Goal: Information Seeking & Learning: Learn about a topic

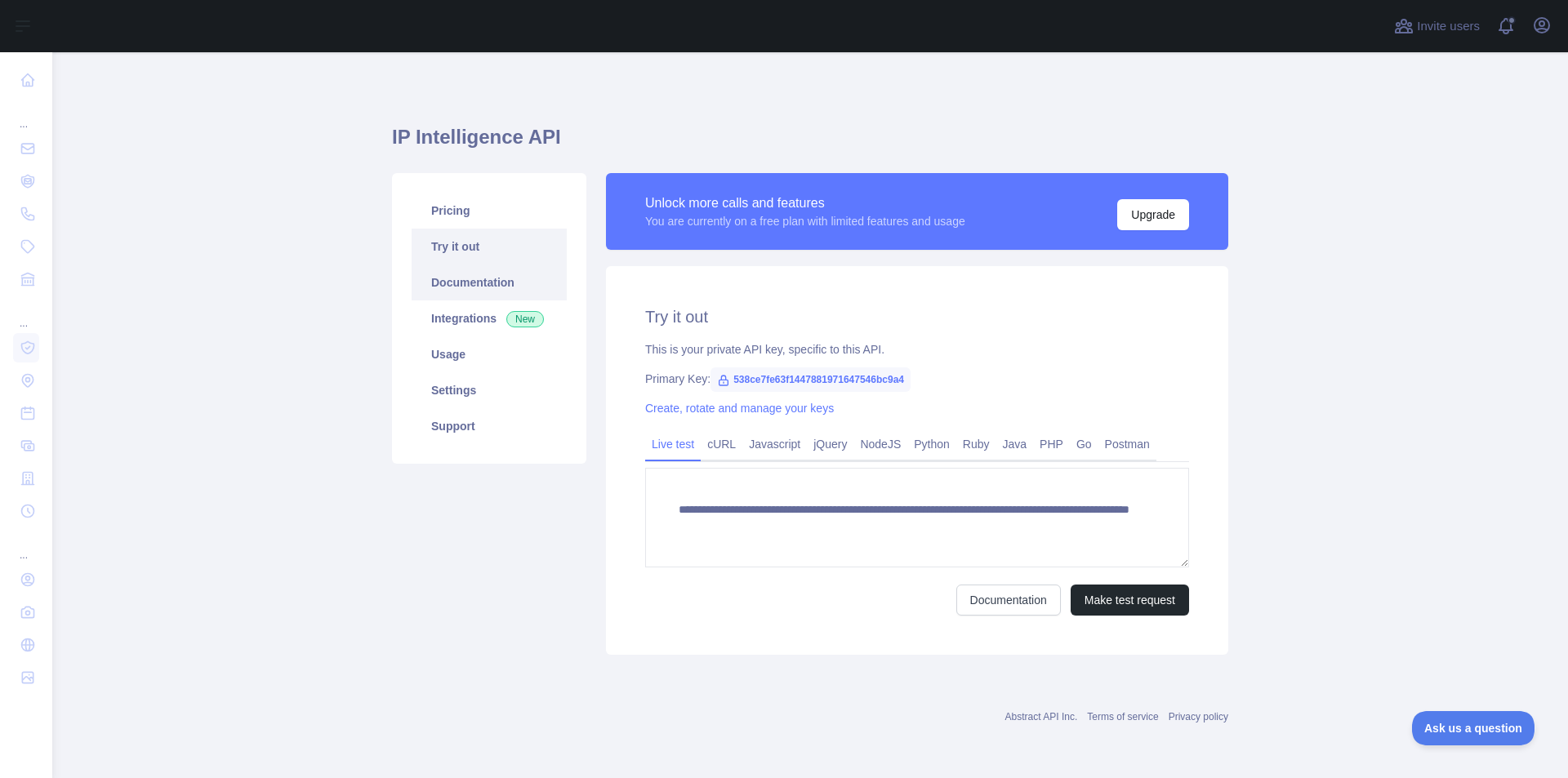
click at [517, 284] on link "Documentation" at bounding box center [489, 283] width 155 height 36
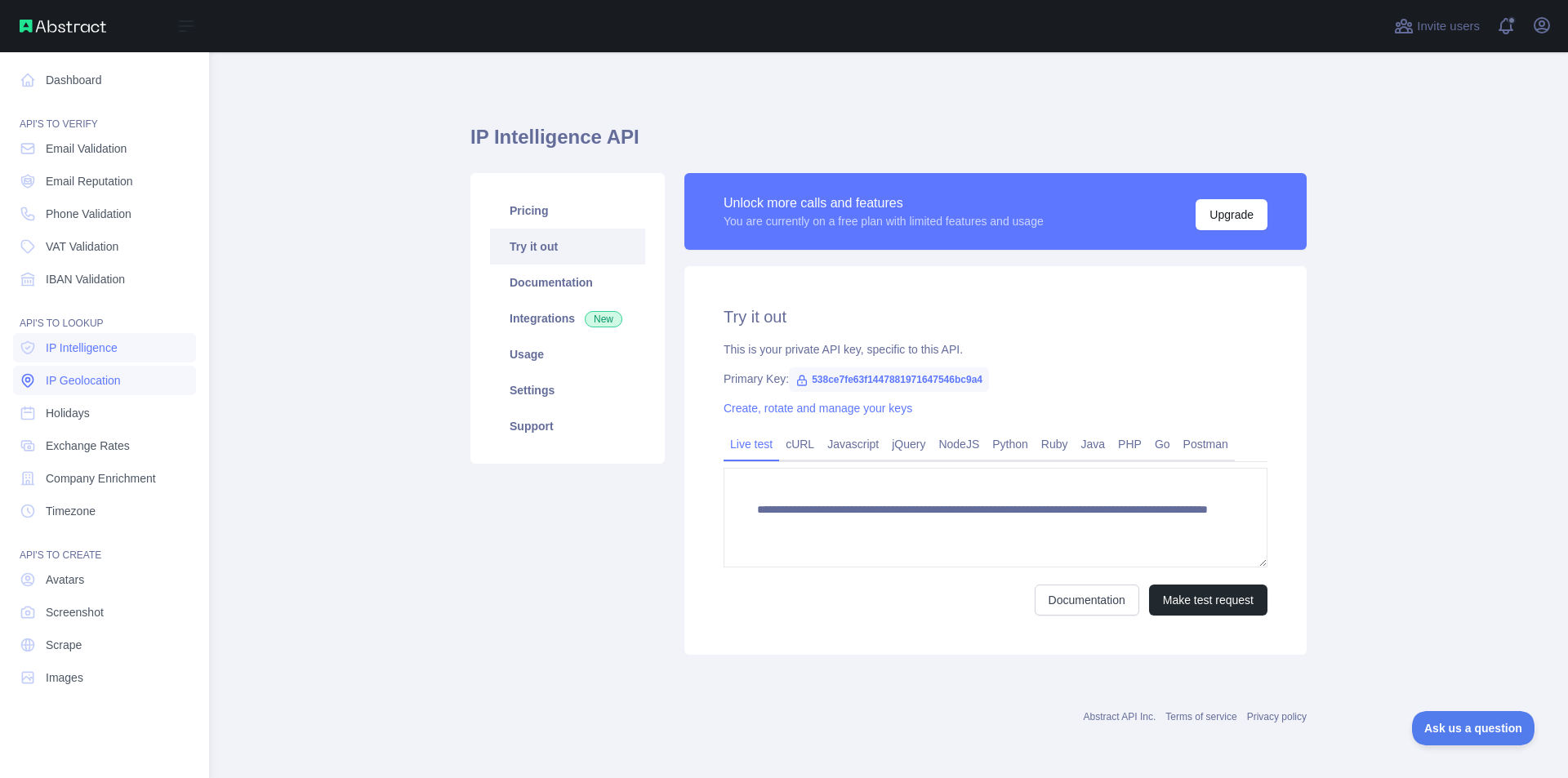
click at [87, 383] on span "IP Geolocation" at bounding box center [84, 380] width 75 height 16
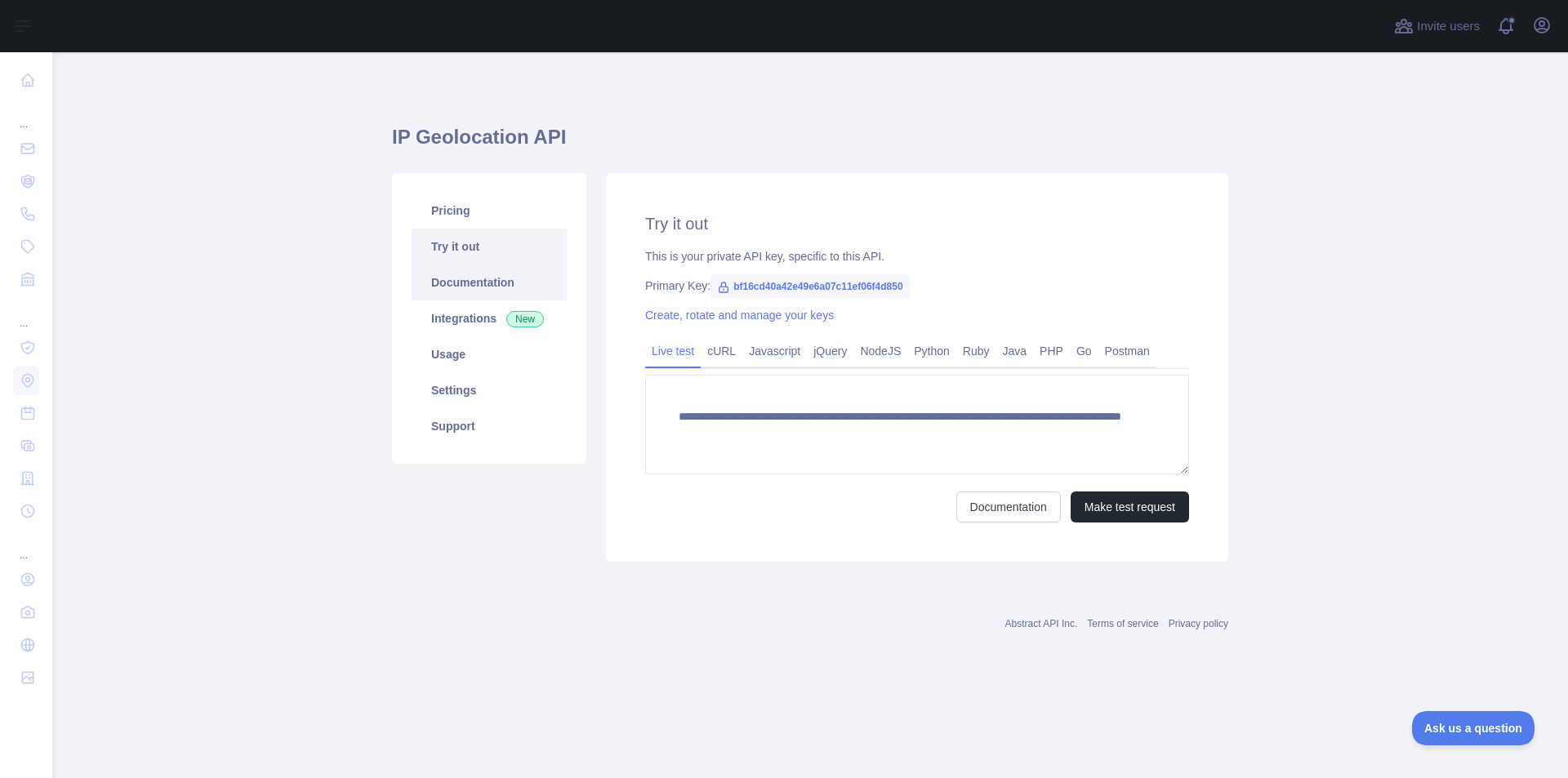
click at [467, 285] on link "Documentation" at bounding box center [489, 283] width 155 height 36
click at [1541, 30] on icon "button" at bounding box center [1542, 24] width 20 height 20
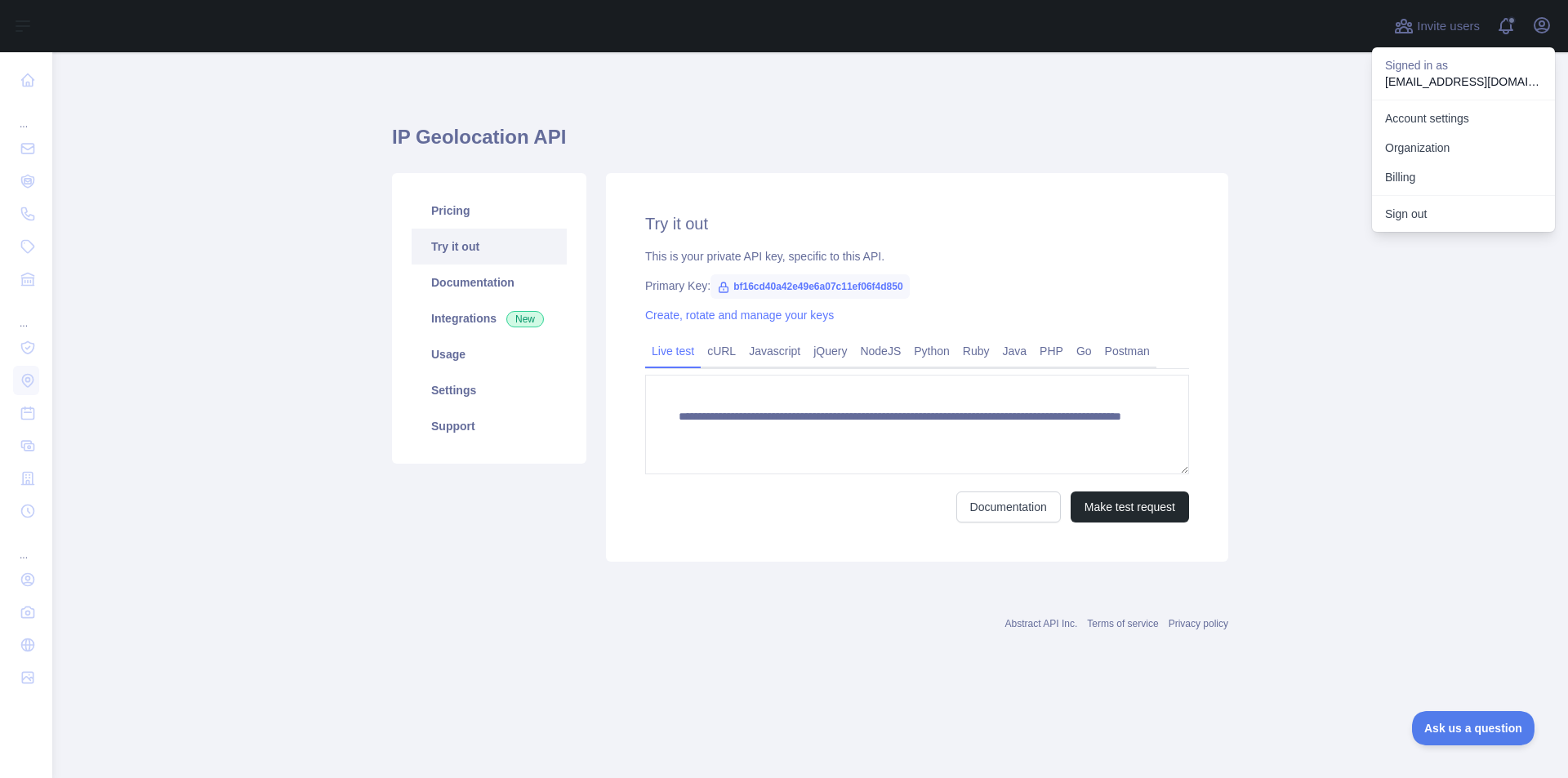
click at [1422, 81] on p "[EMAIL_ADDRESS][DOMAIN_NAME]" at bounding box center [1463, 81] width 156 height 16
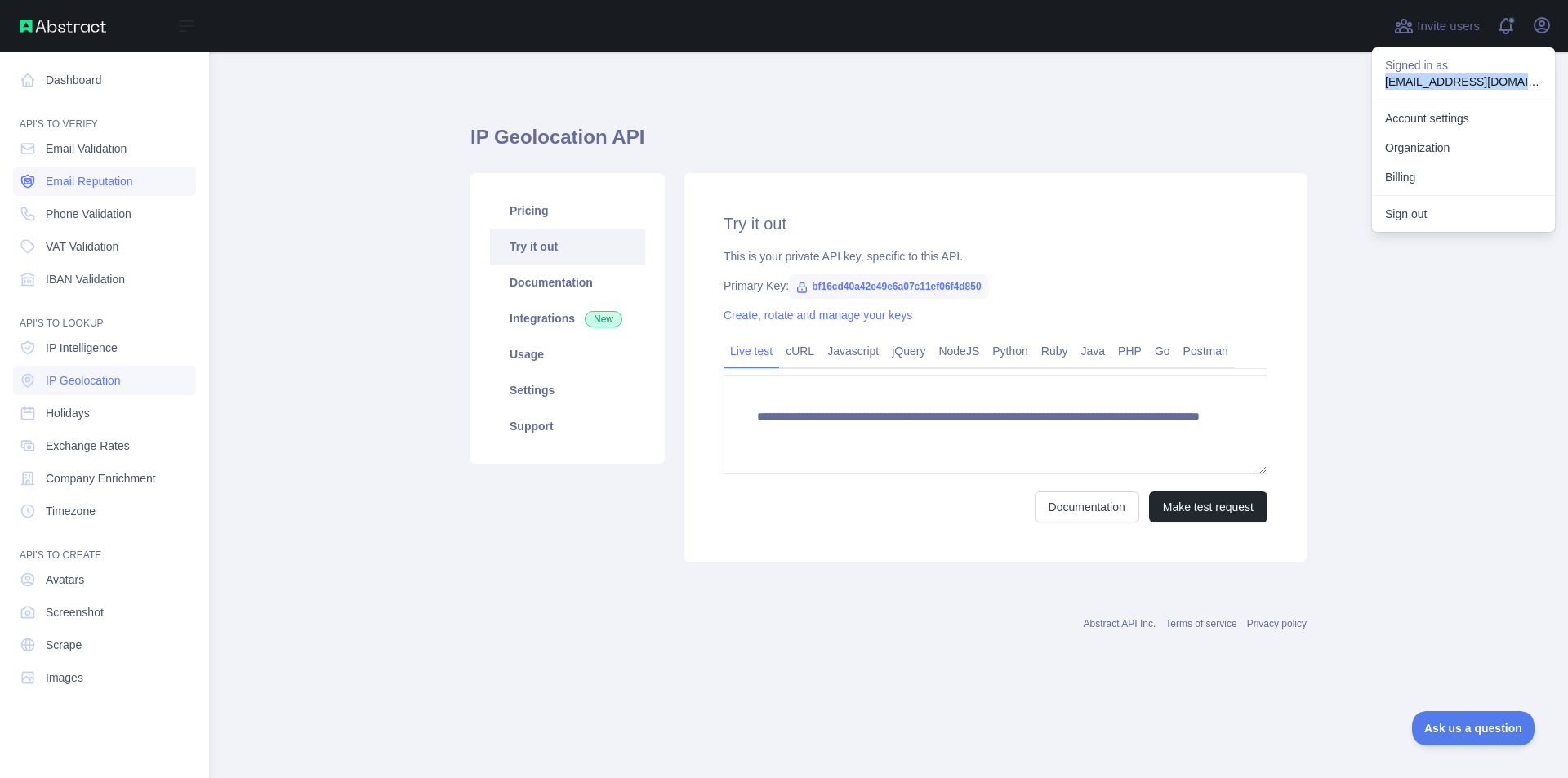
click at [115, 182] on span "Email Reputation" at bounding box center [89, 181] width 88 height 16
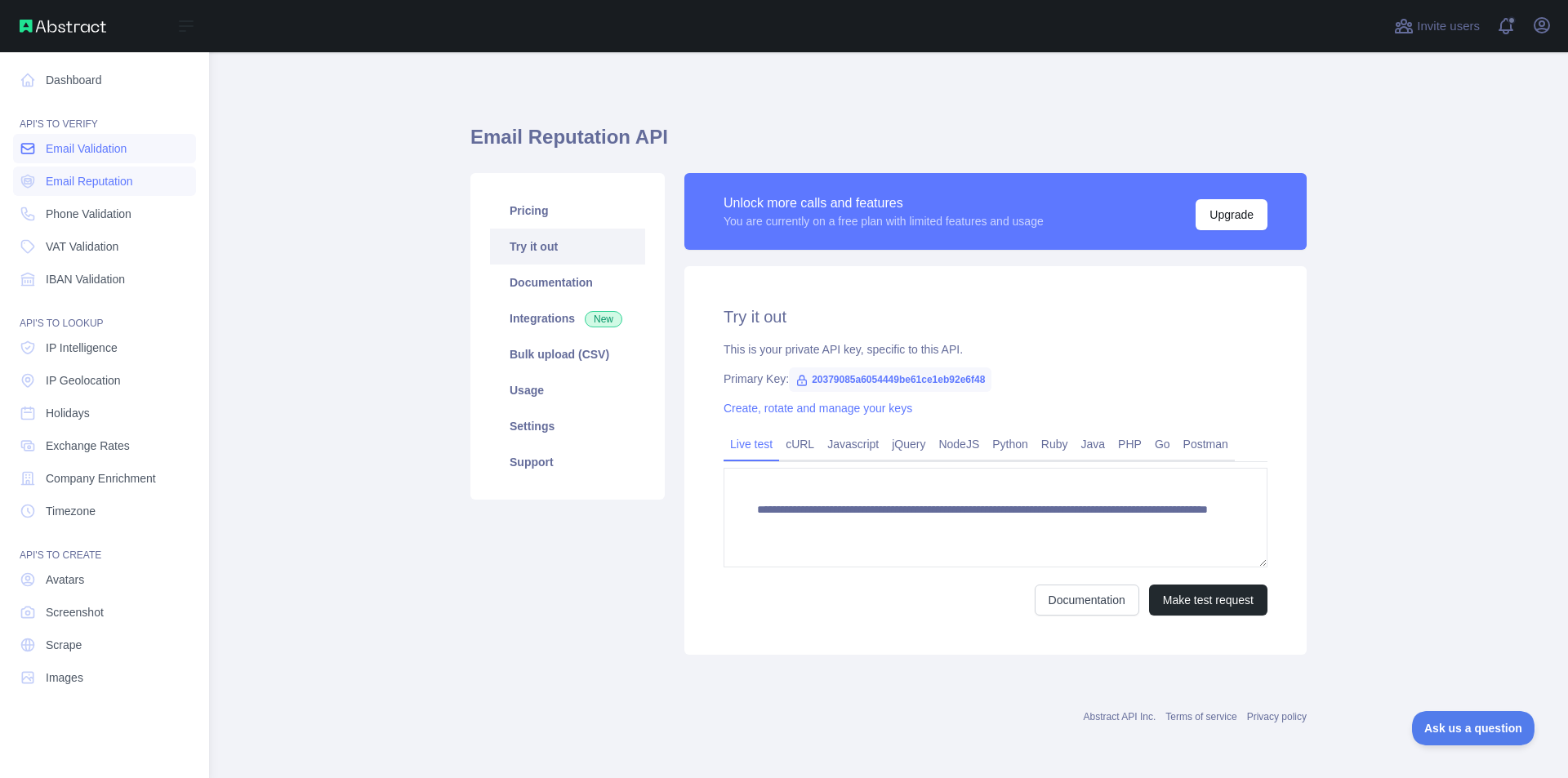
click at [73, 151] on span "Email Validation" at bounding box center [87, 148] width 81 height 16
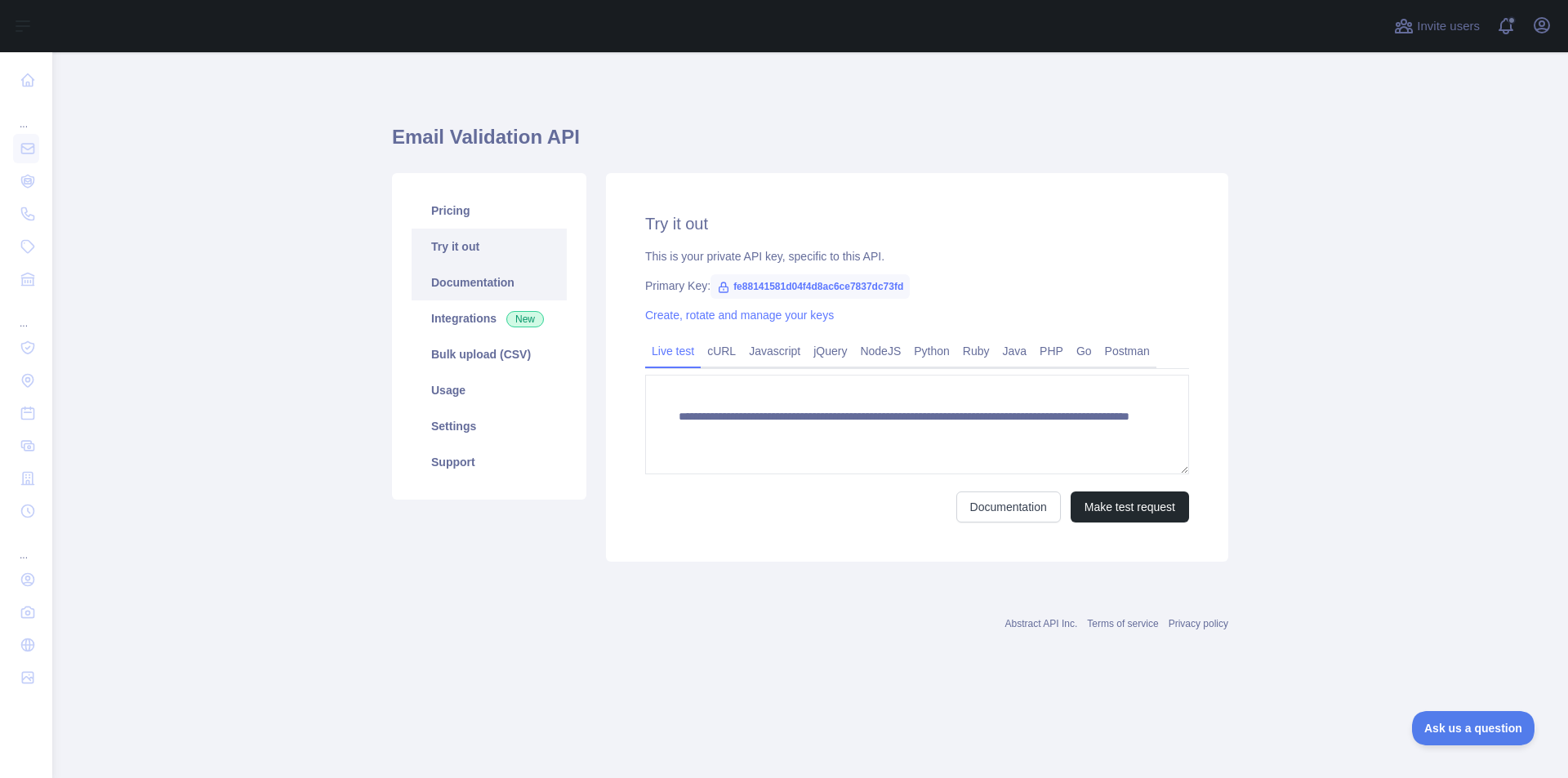
click at [452, 286] on link "Documentation" at bounding box center [489, 283] width 155 height 36
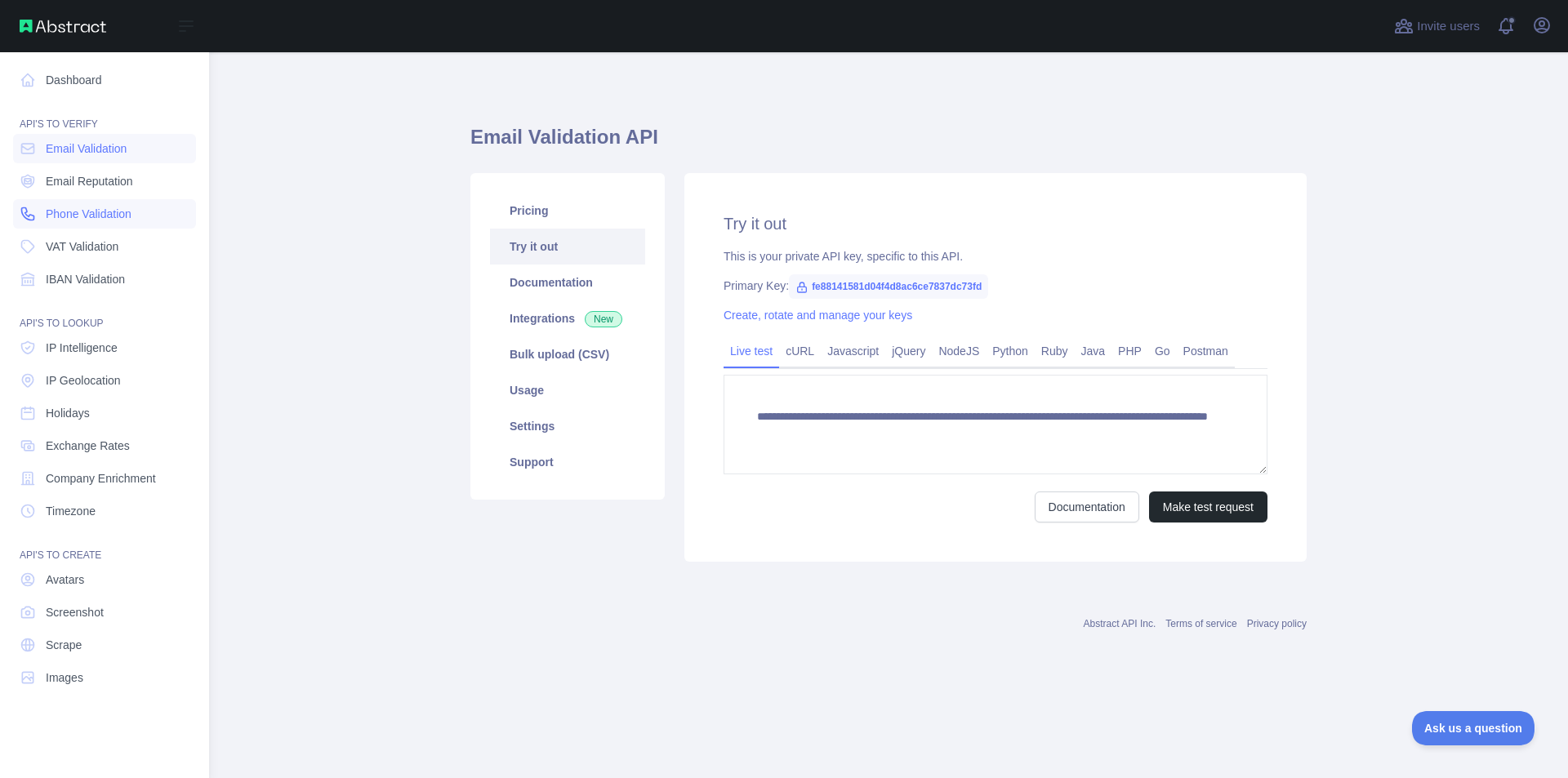
click at [89, 219] on span "Phone Validation" at bounding box center [89, 213] width 86 height 16
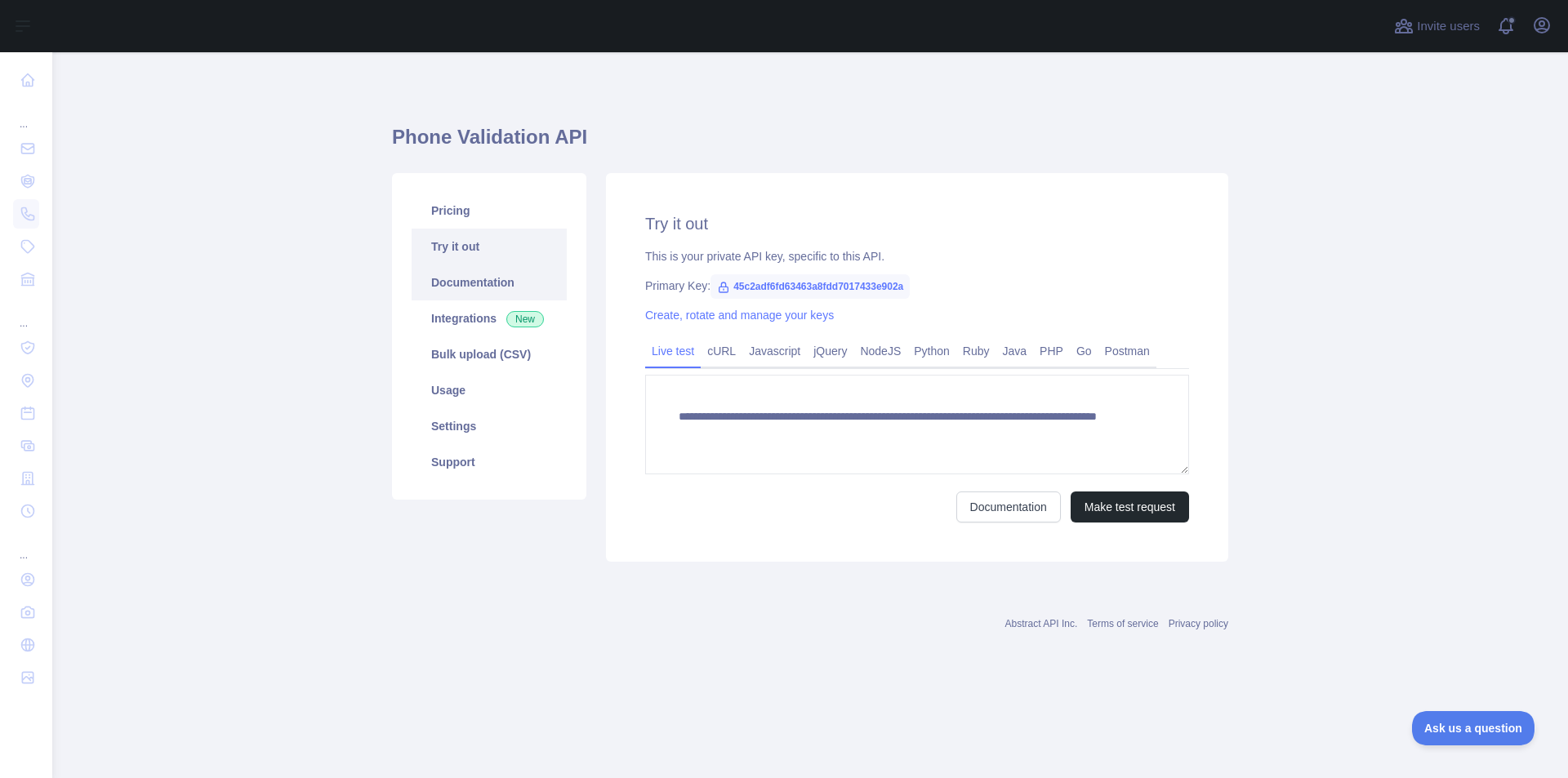
click at [467, 285] on link "Documentation" at bounding box center [489, 283] width 155 height 36
